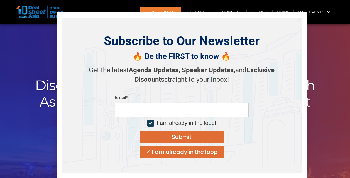
click at [302, 21] on button "Close" at bounding box center [299, 19] width 9 height 9
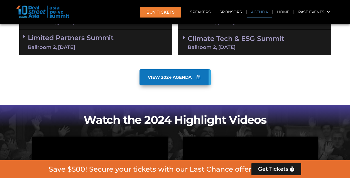
scroll to position [362, 0]
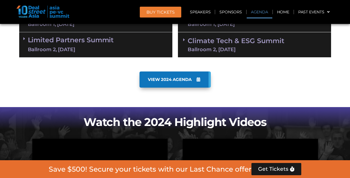
click at [170, 80] on span "VIEW 2024 AGENDA" at bounding box center [170, 79] width 44 height 5
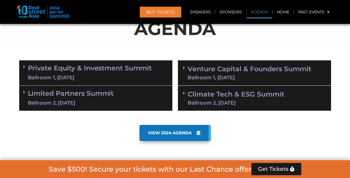
scroll to position [306, 0]
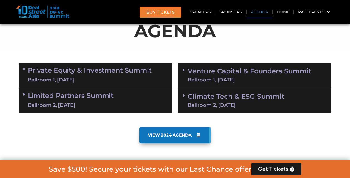
click at [186, 135] on span "VIEW 2024 AGENDA" at bounding box center [170, 135] width 44 height 5
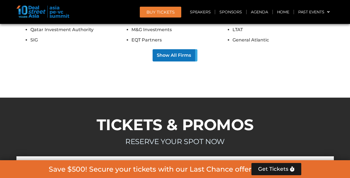
scroll to position [0, 0]
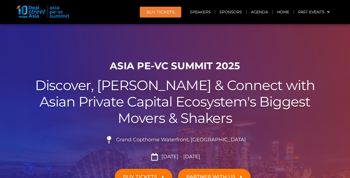
click at [245, 47] on div at bounding box center [175, 125] width 350 height 203
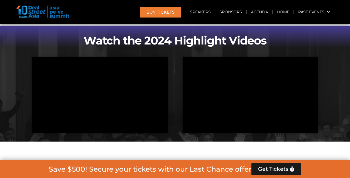
scroll to position [473, 0]
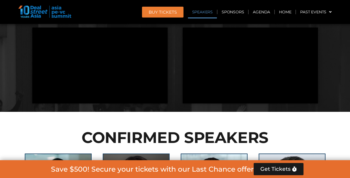
click at [199, 12] on link "Speakers" at bounding box center [202, 12] width 29 height 13
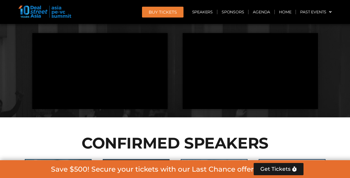
scroll to position [468, 0]
click at [120, 16] on div "BUY Tickets Speakers Sponsors Agenda Home Past Events JKT 2025 SG 2024 JKT 2024…" at bounding box center [225, 12] width 222 height 13
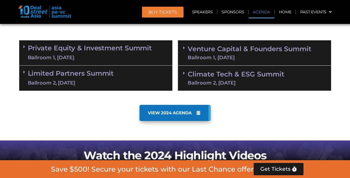
scroll to position [301, 0]
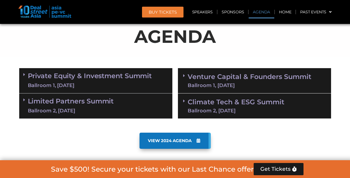
click at [180, 136] on link "VIEW 2024 AGENDA" at bounding box center [174, 141] width 71 height 16
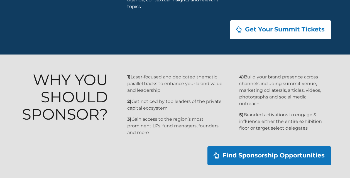
scroll to position [577, 0]
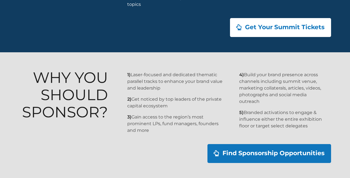
click at [140, 117] on p "3) Gain access to the region’s most prominent LPs, fund managers, founders and …" at bounding box center [177, 124] width 100 height 20
